Goal: Use online tool/utility: Utilize a website feature to perform a specific function

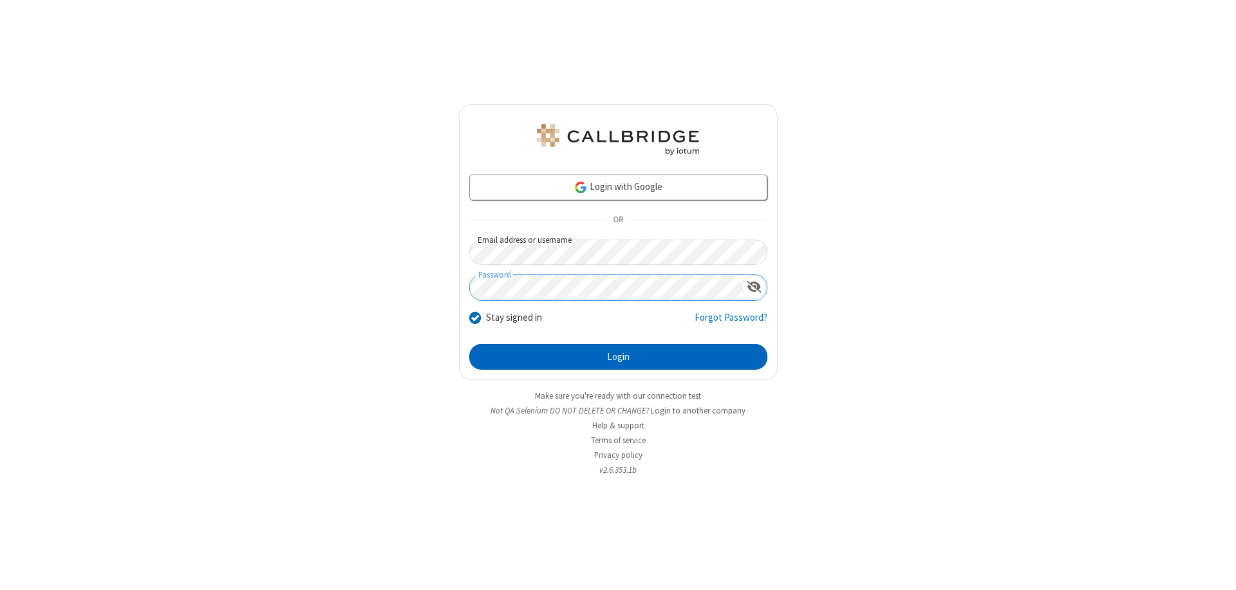
click at [618, 357] on button "Login" at bounding box center [618, 357] width 298 height 26
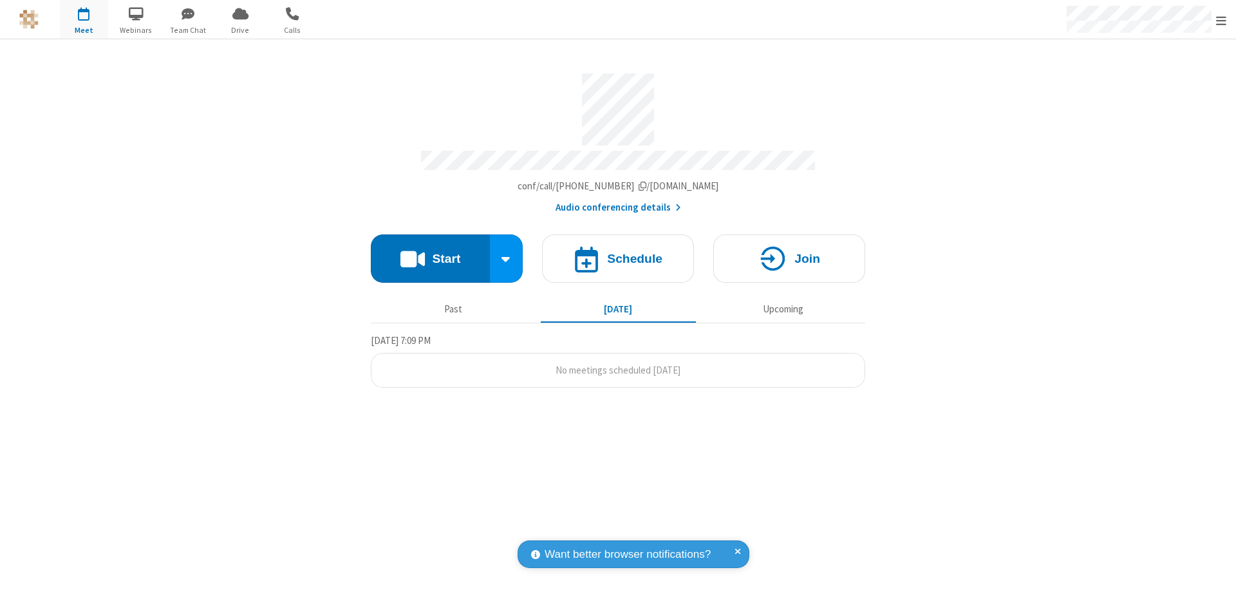
click at [430, 252] on button "Start" at bounding box center [430, 258] width 119 height 48
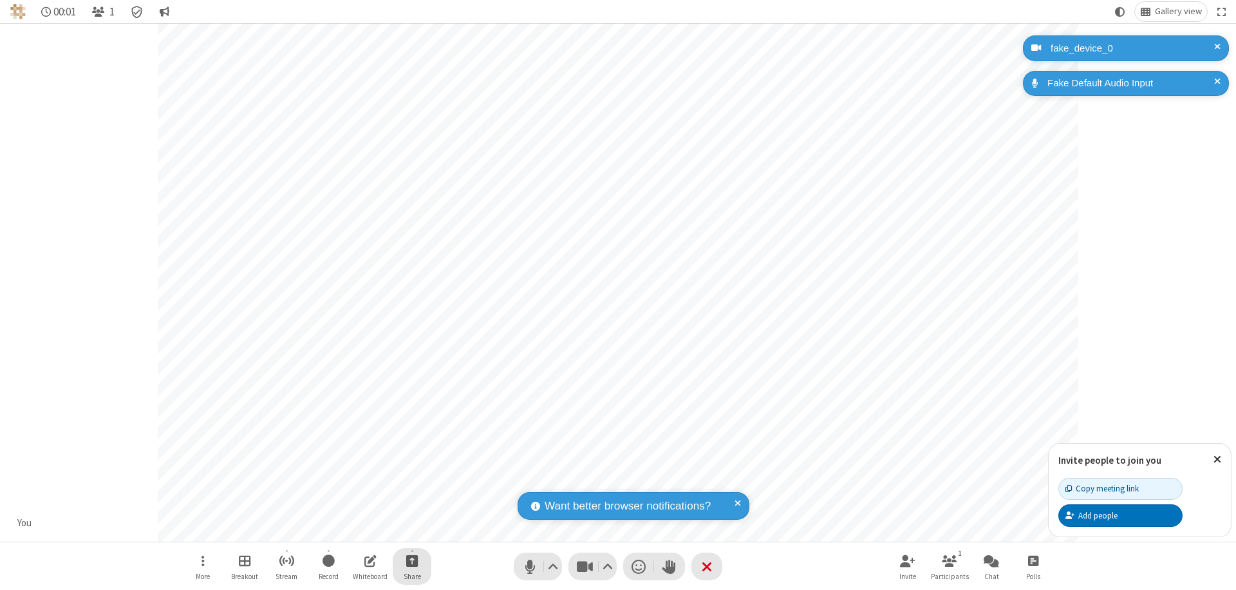
click at [412, 560] on span "Start sharing" at bounding box center [412, 560] width 12 height 16
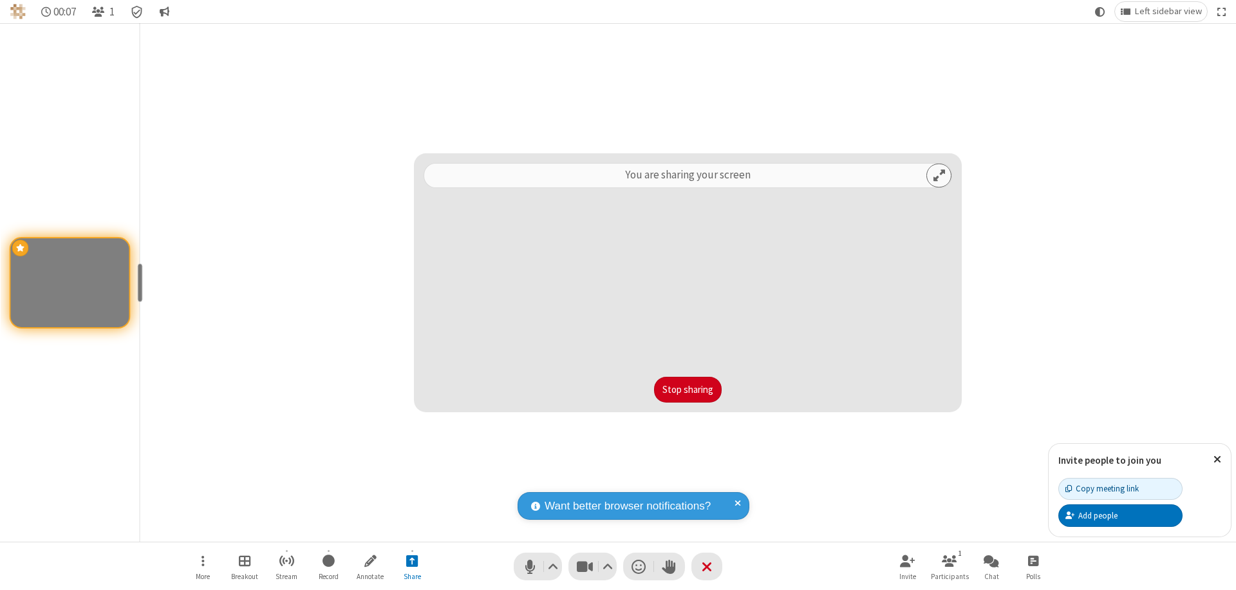
click at [688, 389] on button "Stop sharing" at bounding box center [688, 390] width 68 height 26
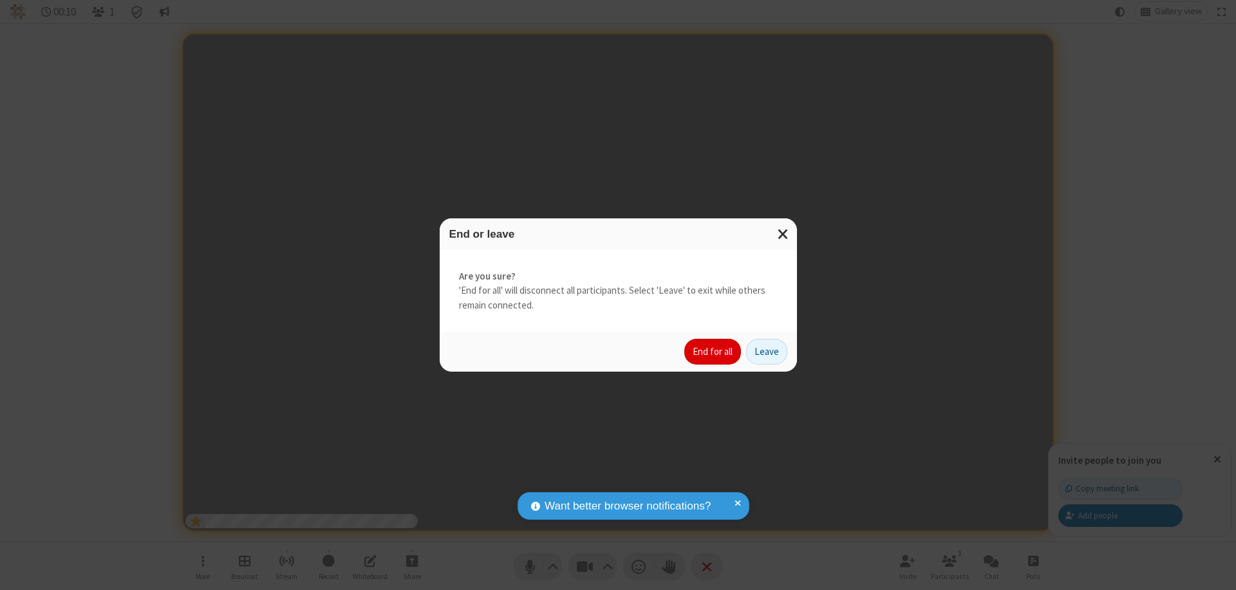
click at [713, 352] on button "End for all" at bounding box center [712, 352] width 57 height 26
